Goal: Information Seeking & Learning: Learn about a topic

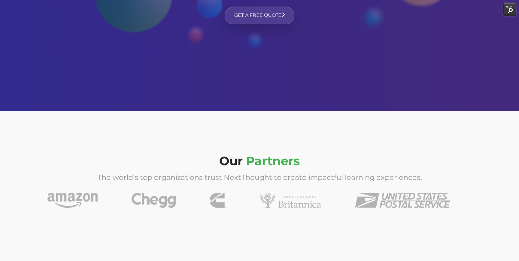
scroll to position [2060, 0]
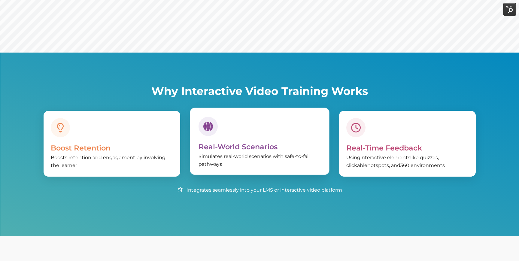
scroll to position [195, 0]
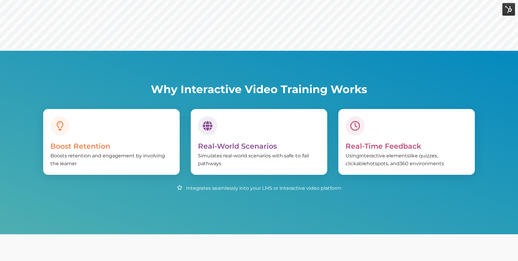
drag, startPoint x: 517, startPoint y: 105, endPoint x: 485, endPoint y: 114, distance: 33.5
click at [485, 114] on div "Why Interactive Video Training Works Boost Retention Boosts retention and engag…" at bounding box center [259, 142] width 518 height 183
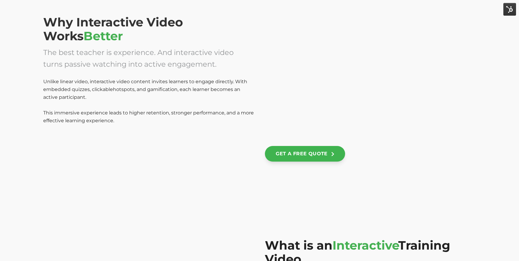
scroll to position [415, 0]
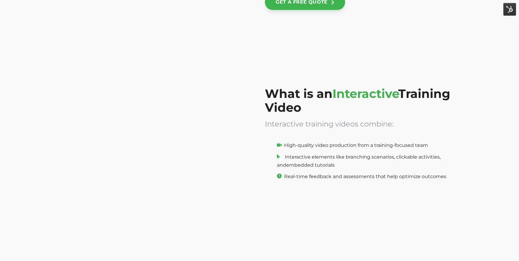
scroll to position [600, 0]
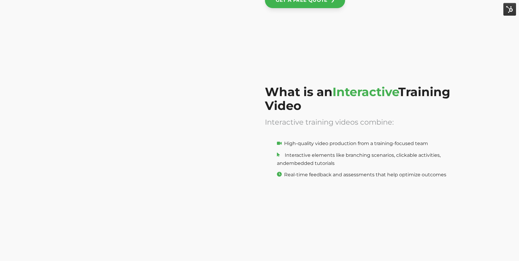
click at [373, 142] on span "High-quality video production from a training-focused team" at bounding box center [356, 144] width 144 height 6
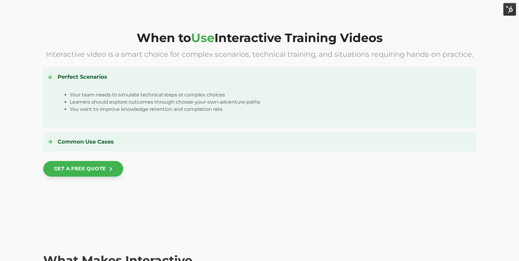
scroll to position [1041, 0]
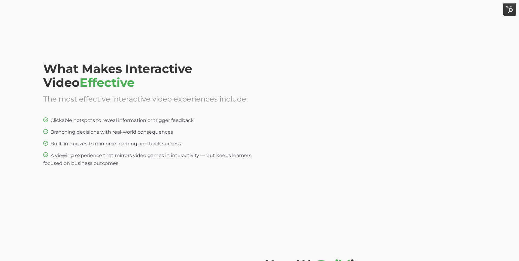
click at [256, 181] on div "What Makes Interactive Video Effective The most effective interactive video exp…" at bounding box center [259, 126] width 432 height 110
click at [263, 208] on div "What Makes Interactive Video Effective The most effective interactive video exp…" at bounding box center [259, 126] width 519 height 197
click at [366, 198] on div "What Makes Interactive Video Effective The most effective interactive video exp…" at bounding box center [259, 126] width 519 height 197
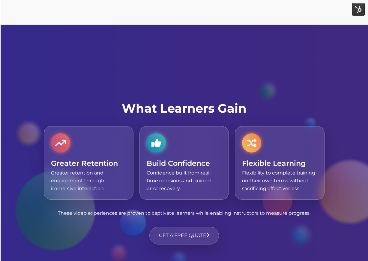
scroll to position [1878, 0]
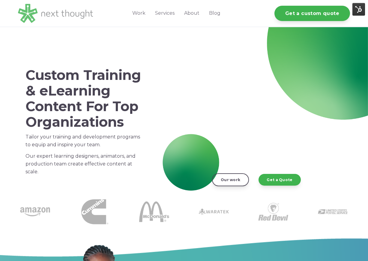
click at [57, 17] on img at bounding box center [55, 13] width 75 height 19
click at [26, 12] on img at bounding box center [55, 13] width 75 height 19
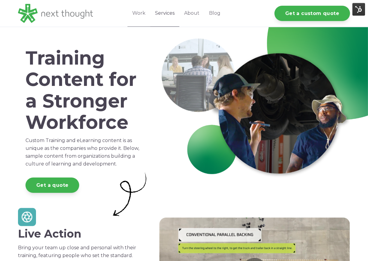
click at [164, 17] on link "Services" at bounding box center [164, 13] width 29 height 27
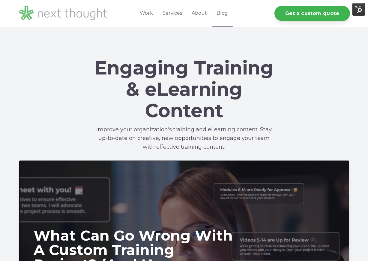
click at [90, 12] on img at bounding box center [63, 13] width 90 height 32
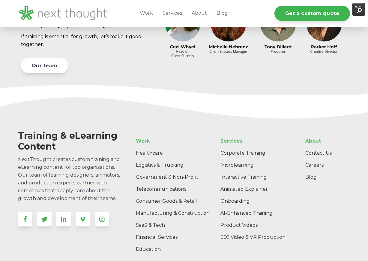
scroll to position [1721, 0]
